Goal: Check status: Check status

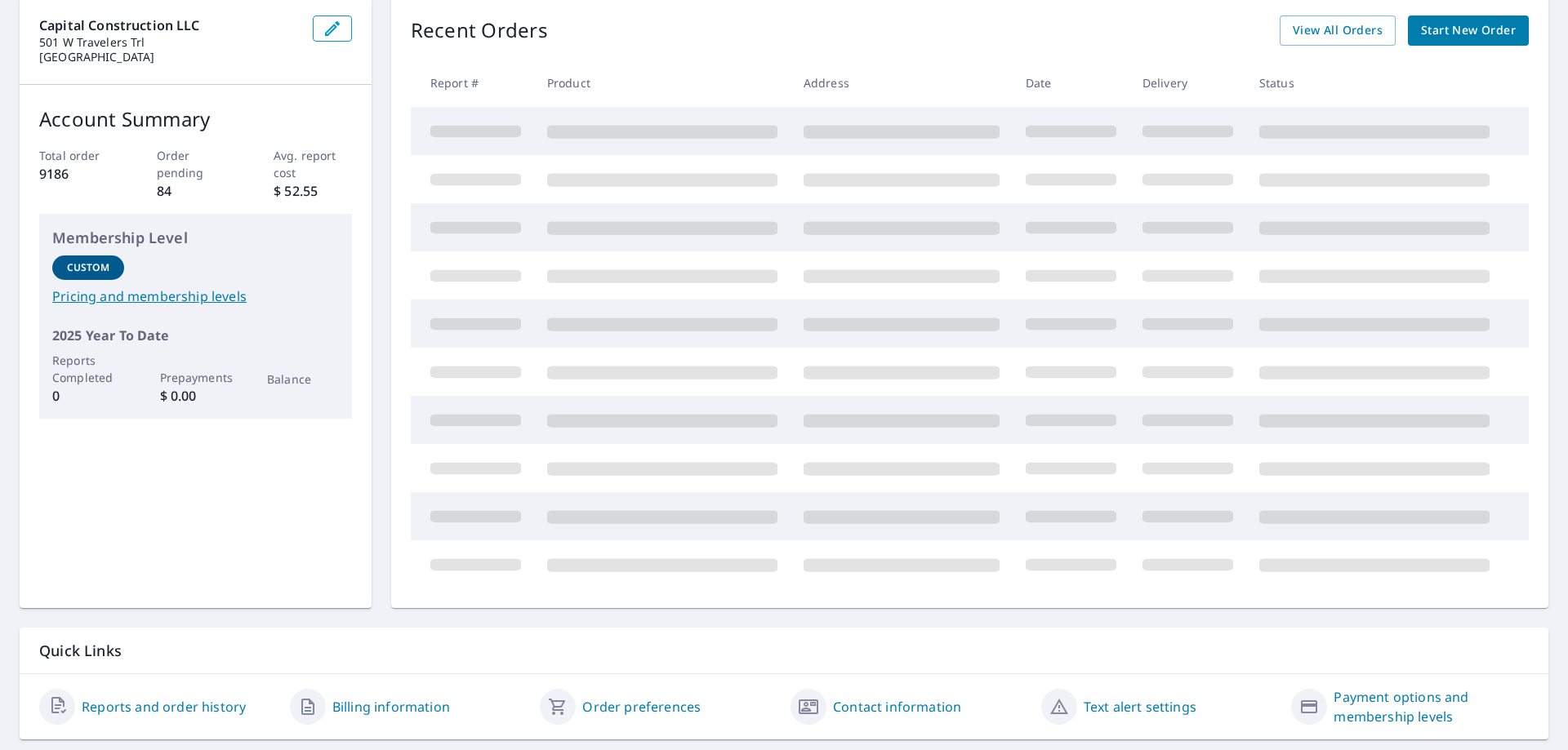
scroll to position [212, 0]
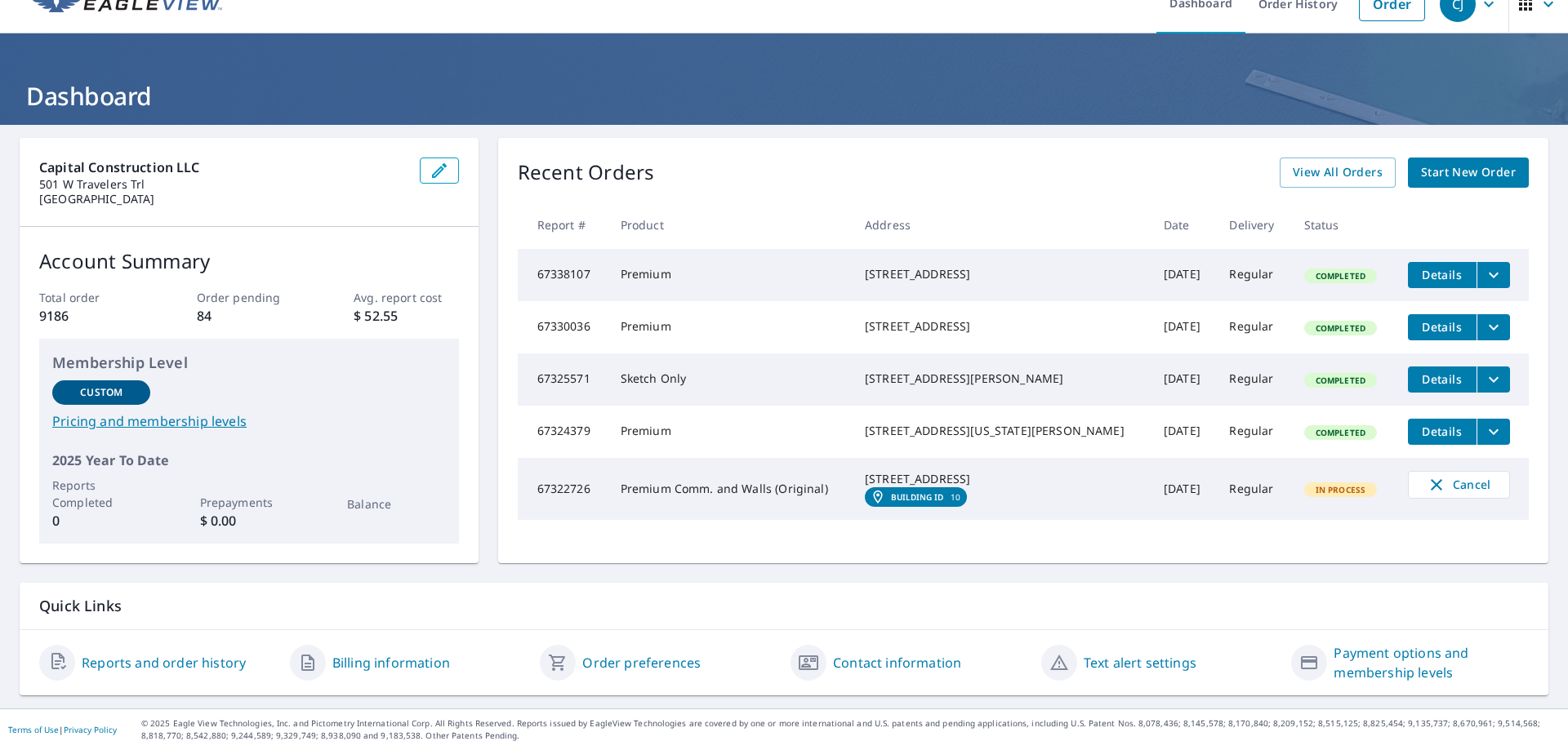
click at [186, 661] on link "Reports and order history" at bounding box center [163, 663] width 164 height 20
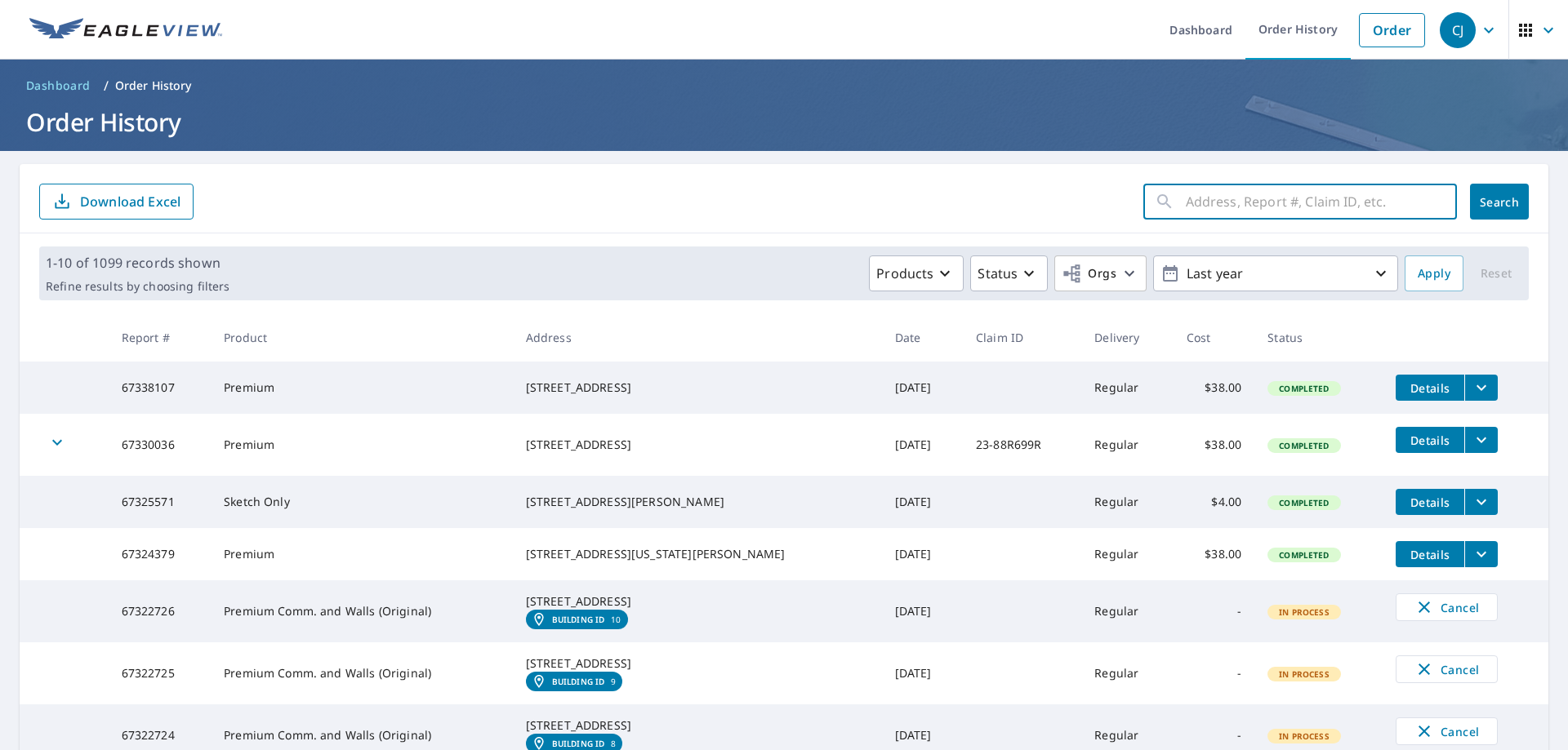
click at [1206, 208] on input "text" at bounding box center [1321, 201] width 271 height 46
type input "56158196"
click at [1501, 208] on span "Search" at bounding box center [1499, 201] width 32 height 15
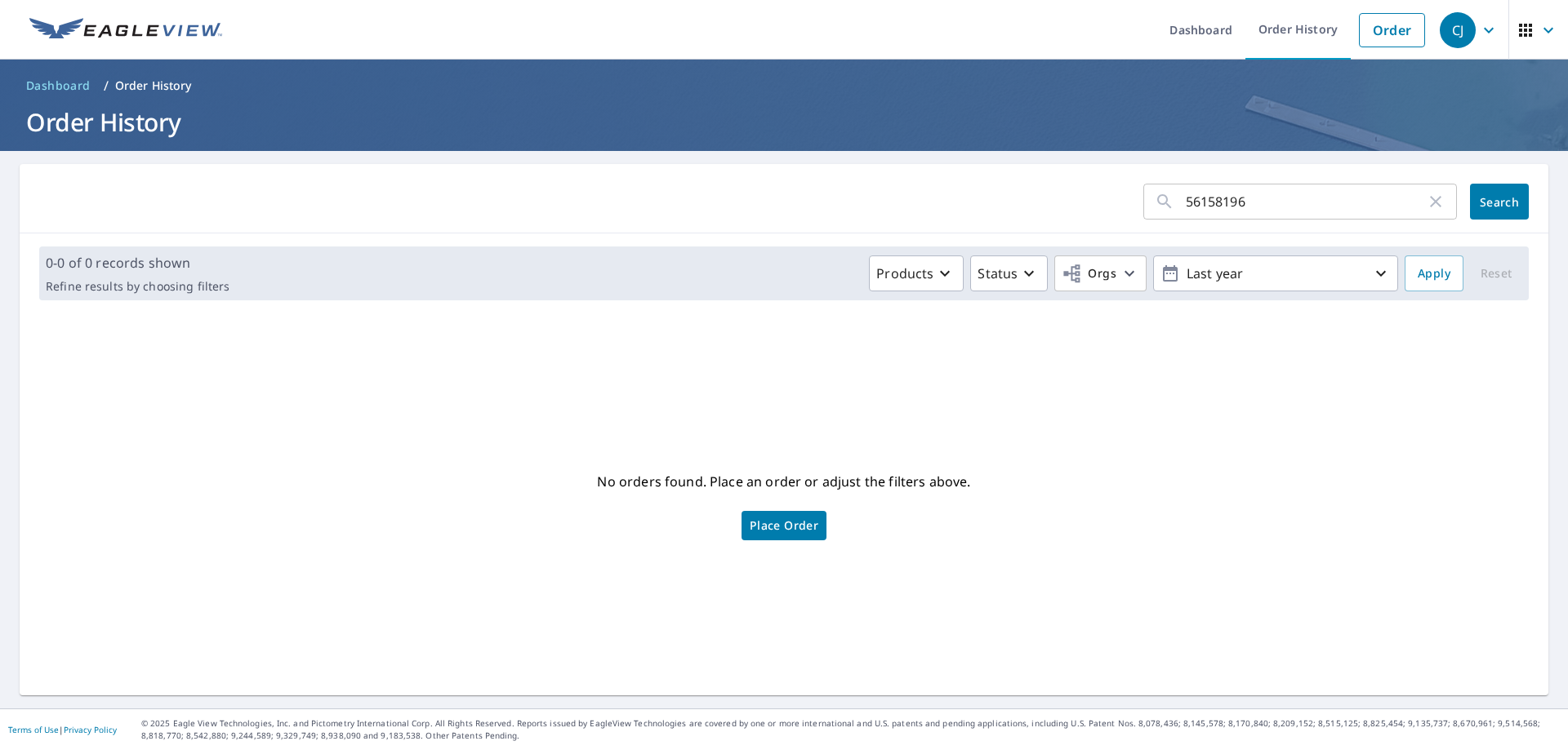
click at [1430, 200] on icon "button" at bounding box center [1435, 201] width 12 height 12
click at [1186, 202] on input "text" at bounding box center [1321, 201] width 271 height 46
paste input "56158196"
type input "56158196"
click at [1483, 200] on span "Search" at bounding box center [1499, 201] width 32 height 15
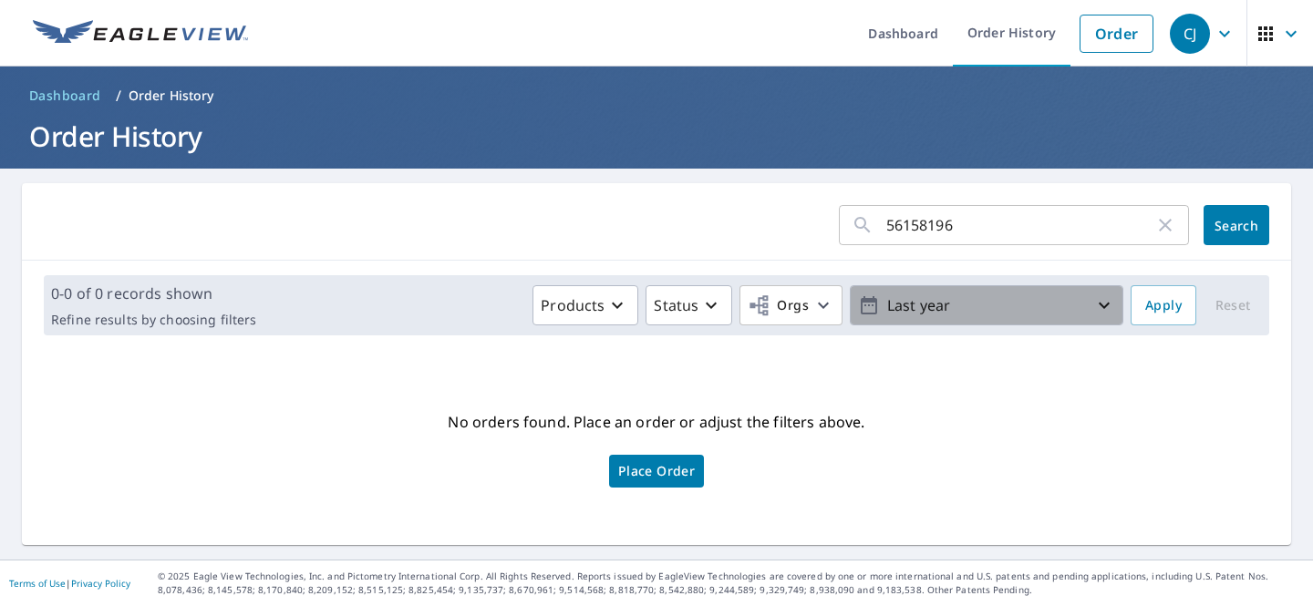
click at [858, 312] on icon "button" at bounding box center [869, 306] width 22 height 22
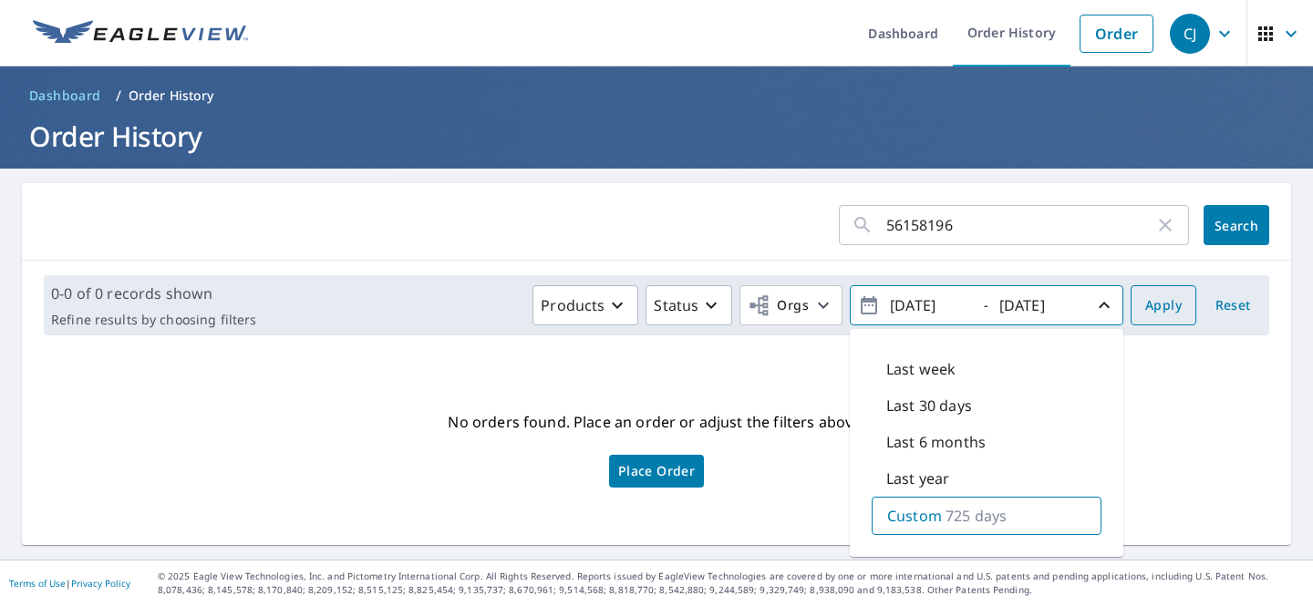
type input "[DATE]"
click at [1145, 302] on span "Apply" at bounding box center [1163, 306] width 36 height 23
